Goal: Task Accomplishment & Management: Use online tool/utility

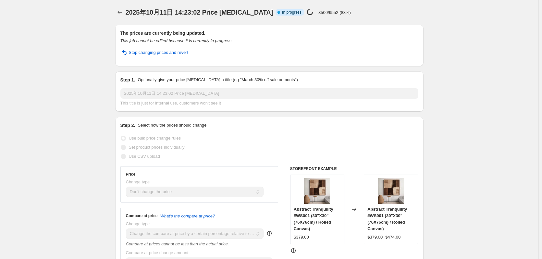
select select "no_change"
select select "pp"
select select "collection"
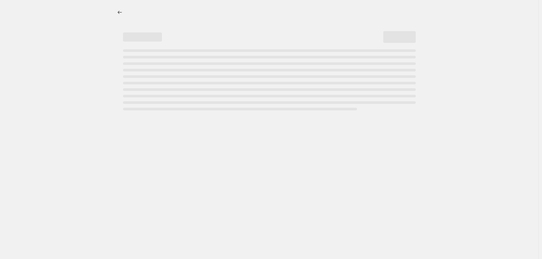
select select "no_change"
select select "pp"
select select "collection"
